Goal: Transaction & Acquisition: Purchase product/service

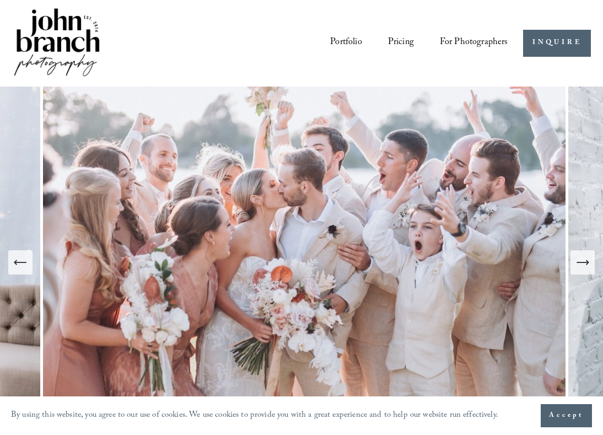
click at [455, 36] on span "For Photographers" at bounding box center [474, 43] width 68 height 18
click at [0, 0] on span "Presets" at bounding box center [0, 0] width 0 height 0
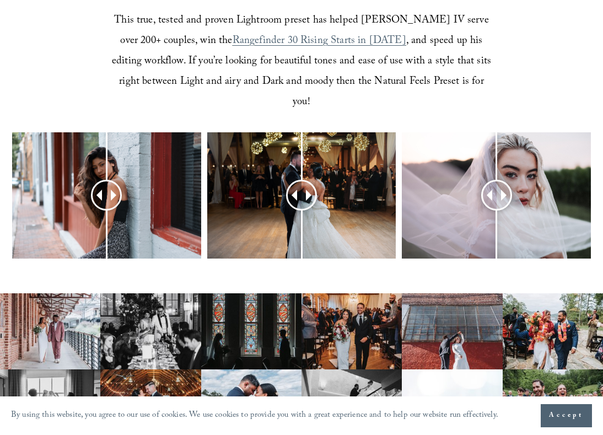
scroll to position [381, 0]
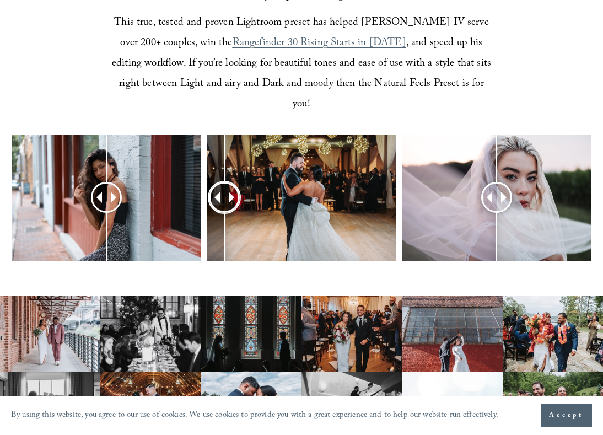
drag, startPoint x: 302, startPoint y: 172, endPoint x: 225, endPoint y: 163, distance: 77.1
click at [225, 184] on div at bounding box center [225, 198] width 28 height 28
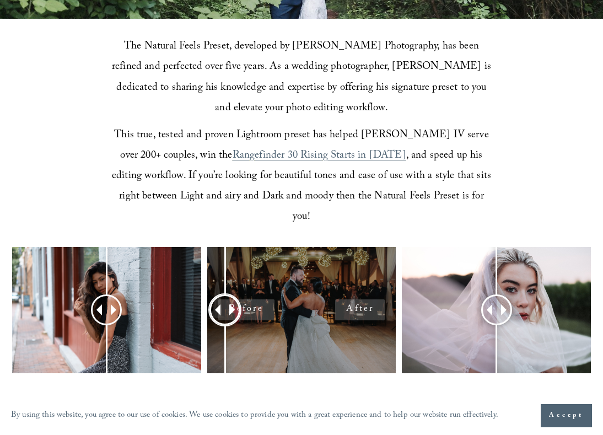
scroll to position [268, 0]
